Goal: Task Accomplishment & Management: Manage account settings

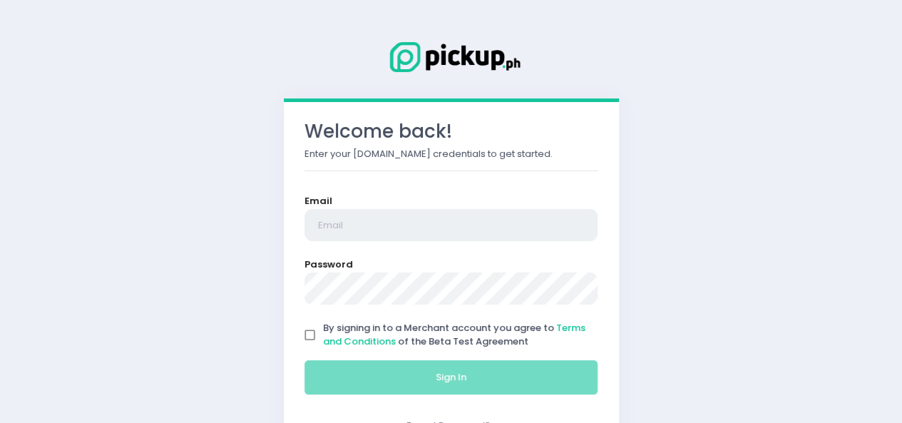
click at [368, 223] on input "email" at bounding box center [452, 225] width 294 height 33
type input "[EMAIL_ADDRESS][DOMAIN_NAME]"
click at [392, 307] on form "Email [EMAIL_ADDRESS][DOMAIN_NAME] Password By signing in to a Merchant account…" at bounding box center [452, 297] width 294 height 207
click at [304, 335] on input "By signing in to a Merchant account you agree to Terms and Conditions of the Be…" at bounding box center [310, 335] width 27 height 27
checkbox input "true"
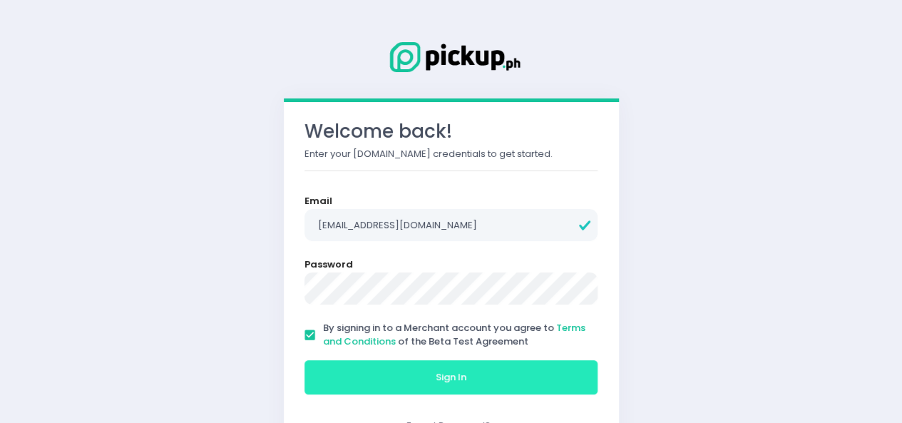
click at [328, 373] on button "Sign In" at bounding box center [452, 377] width 294 height 34
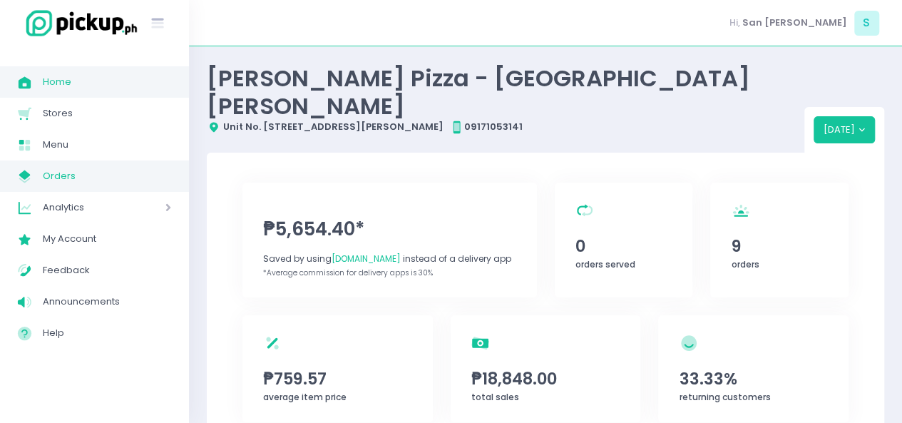
click at [69, 173] on span "Orders" at bounding box center [107, 176] width 128 height 19
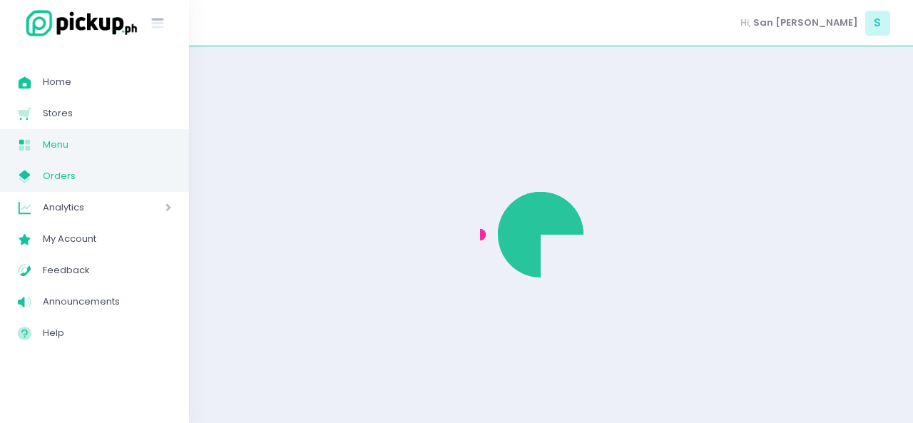
click at [64, 155] on link "Menu Created with Sketch. Menu" at bounding box center [94, 144] width 189 height 31
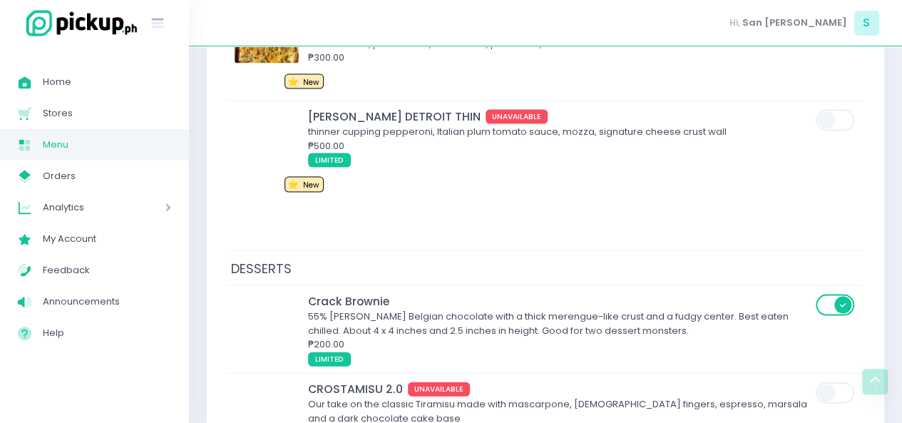
scroll to position [6747, 0]
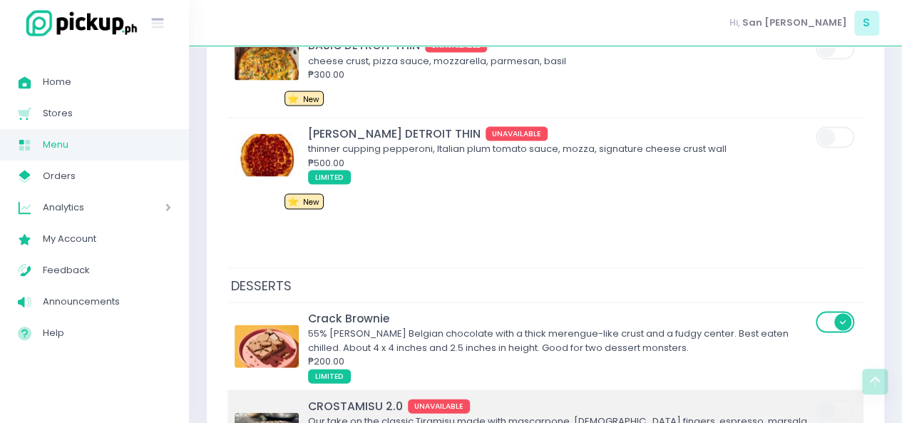
click at [439, 414] on div "Our take on the classic Tiramisu made with mascarpone, [DEMOGRAPHIC_DATA] finge…" at bounding box center [560, 428] width 504 height 28
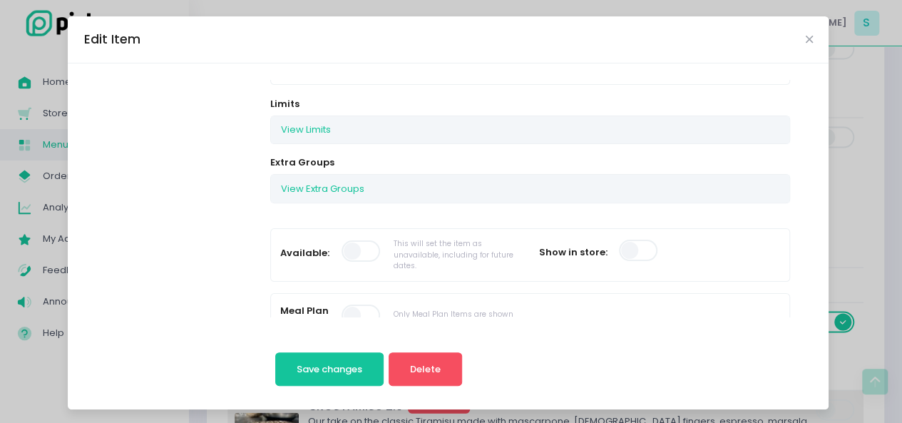
scroll to position [260, 0]
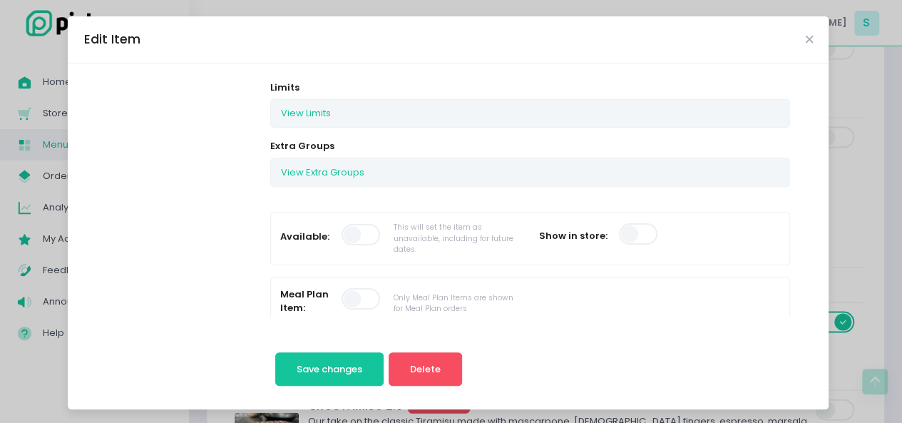
click at [342, 234] on span at bounding box center [362, 234] width 41 height 21
click at [301, 119] on button "View Limits" at bounding box center [306, 113] width 70 height 27
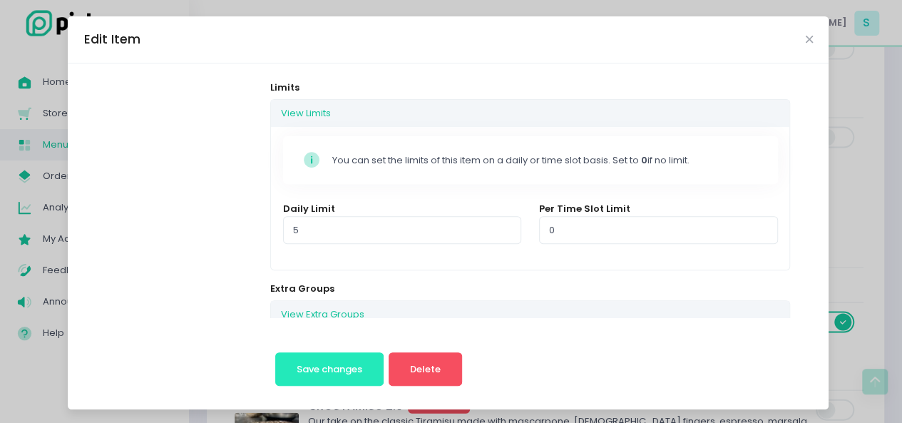
click at [295, 375] on button "Save changes" at bounding box center [329, 369] width 109 height 34
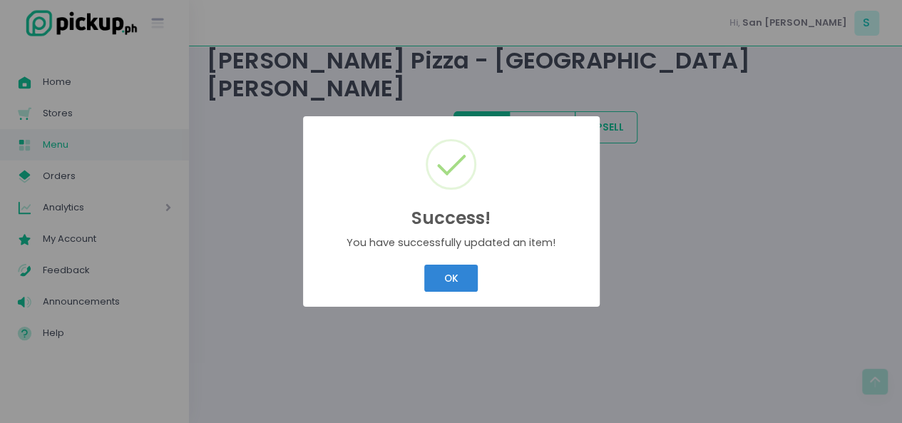
scroll to position [0, 0]
